Goal: Task Accomplishment & Management: Use online tool/utility

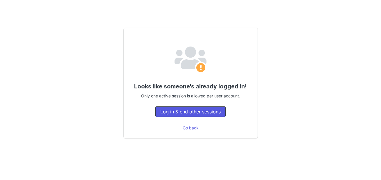
click at [207, 112] on button "Log in & end other sessions" at bounding box center [190, 111] width 70 height 10
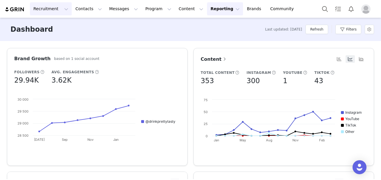
click at [49, 5] on button "Recruitment Recruitment" at bounding box center [51, 8] width 42 height 13
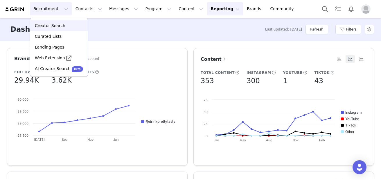
click at [56, 24] on p "Creator Search" at bounding box center [50, 26] width 30 height 6
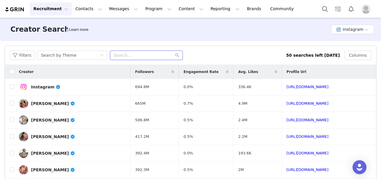
click at [125, 54] on input "text" at bounding box center [146, 55] width 73 height 9
paste input "pbconder"
click at [89, 55] on div "Search by Theme" at bounding box center [70, 55] width 59 height 9
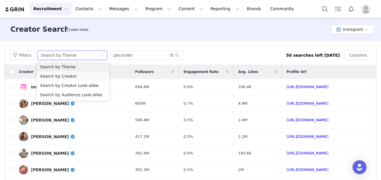
click at [79, 74] on li "Search by Creator" at bounding box center [73, 75] width 73 height 9
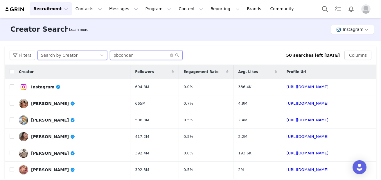
click at [151, 55] on input "pbconder" at bounding box center [146, 55] width 73 height 9
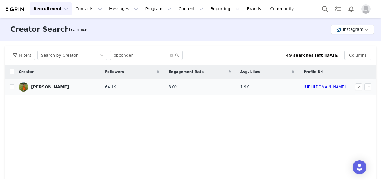
click at [103, 89] on td "64.1K" at bounding box center [131, 87] width 63 height 17
click at [137, 88] on td "64.1K" at bounding box center [131, 87] width 63 height 17
click at [44, 87] on div "Payton Conder" at bounding box center [50, 86] width 38 height 5
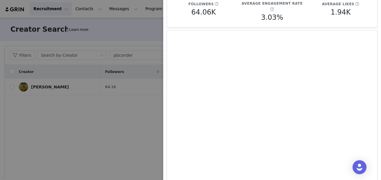
scroll to position [63, 0]
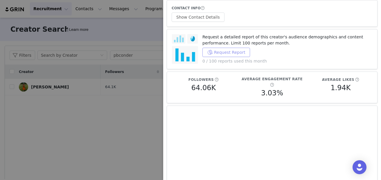
click at [233, 53] on button "Request Report" at bounding box center [226, 52] width 48 height 9
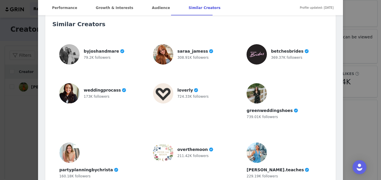
scroll to position [1617, 0]
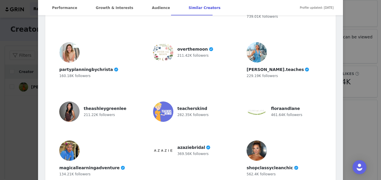
click at [361, 58] on div "Payton Conder @pbconder ✨ sharing my life ✨ COLLAB: paydembealls@gmail.com Loca…" at bounding box center [190, 90] width 381 height 180
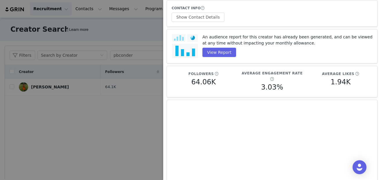
click at [96, 78] on div at bounding box center [190, 90] width 381 height 180
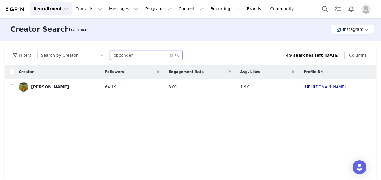
click at [117, 56] on input "pbconder" at bounding box center [146, 55] width 73 height 9
paste input "kyndelgrove"
click at [105, 91] on td "234.4K" at bounding box center [131, 87] width 63 height 17
click at [49, 84] on link "Kyndel Grove" at bounding box center [57, 86] width 77 height 9
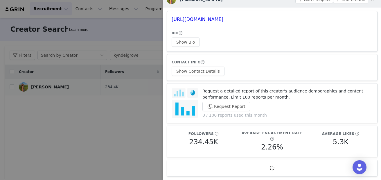
scroll to position [3, 0]
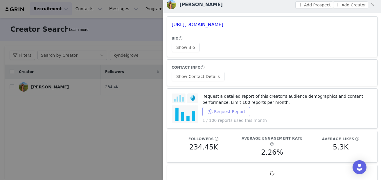
click at [239, 112] on button "Request Report" at bounding box center [226, 111] width 48 height 9
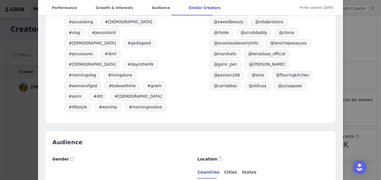
scroll to position [661, 0]
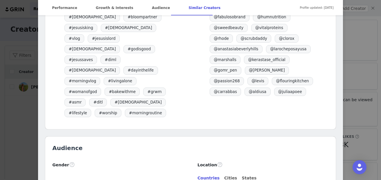
click at [352, 71] on div "Kyndel Grove @kyndelgrove Jesus is king YouTube: kyndelgrove 💕🫶🌸✨🤍☀️ 💌 teamkynd…" at bounding box center [190, 90] width 381 height 180
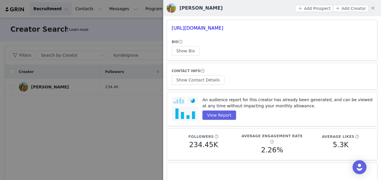
click at [103, 114] on div at bounding box center [190, 90] width 381 height 180
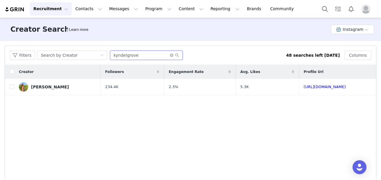
click at [124, 51] on input "kyndelgrove" at bounding box center [146, 55] width 73 height 9
click at [126, 56] on input "kyndelgrove" at bounding box center [146, 55] width 73 height 9
paste input "jazlinmari"
type input "jazlinmarie"
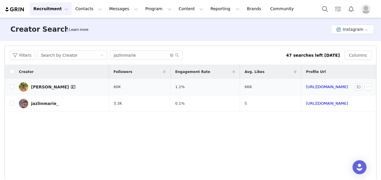
click at [49, 86] on div "Jazlin Marie" at bounding box center [54, 86] width 46 height 7
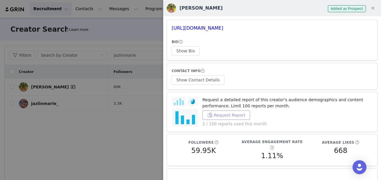
click at [218, 118] on button "Request Report" at bounding box center [226, 114] width 48 height 9
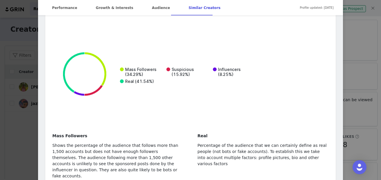
scroll to position [1273, 0]
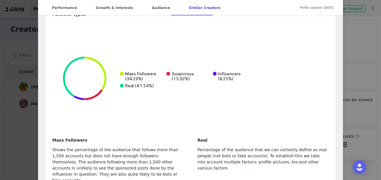
click at [355, 75] on div "Jazlin Marie @jazlinmarie my life in florida 🧸 | 2026 bride 🌼 lots of cozy outf…" at bounding box center [190, 90] width 381 height 180
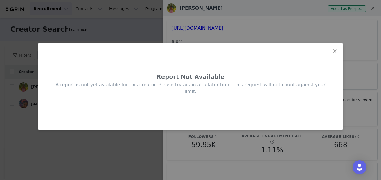
scroll to position [0, 0]
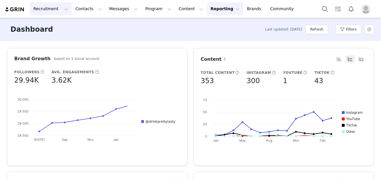
click at [53, 5] on button "Recruitment Recruitment" at bounding box center [51, 8] width 42 height 13
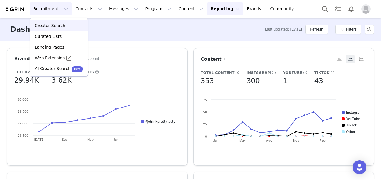
click at [52, 24] on p "Creator Search" at bounding box center [50, 26] width 30 height 6
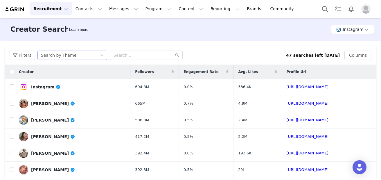
click at [64, 57] on div "Search by Theme" at bounding box center [58, 55] width 35 height 9
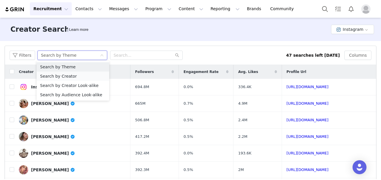
click at [69, 76] on li "Search by Creator" at bounding box center [73, 75] width 73 height 9
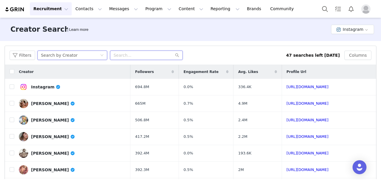
click at [122, 56] on input "text" at bounding box center [146, 55] width 73 height 9
paste input "itsashleyreuben"
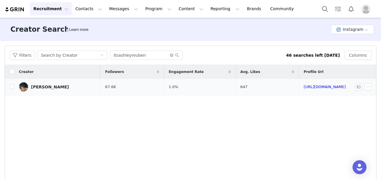
click at [127, 84] on td "67.6K" at bounding box center [131, 87] width 63 height 17
click at [56, 87] on div "Ashley Reuben" at bounding box center [50, 86] width 38 height 5
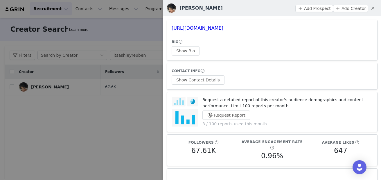
click at [112, 69] on div at bounding box center [190, 90] width 381 height 180
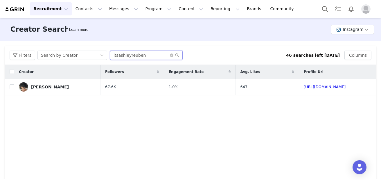
click at [130, 57] on input "itsashleyreuben" at bounding box center [146, 55] width 73 height 9
paste input "carson_light"
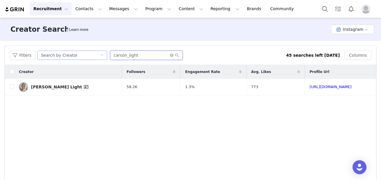
drag, startPoint x: 142, startPoint y: 57, endPoint x: 101, endPoint y: 54, distance: 41.0
click at [101, 55] on div "Filters Search by Creator carson_light" at bounding box center [148, 55] width 276 height 9
paste input "rosee.lola"
type input "rosee.lola"
